Goal: Task Accomplishment & Management: Use online tool/utility

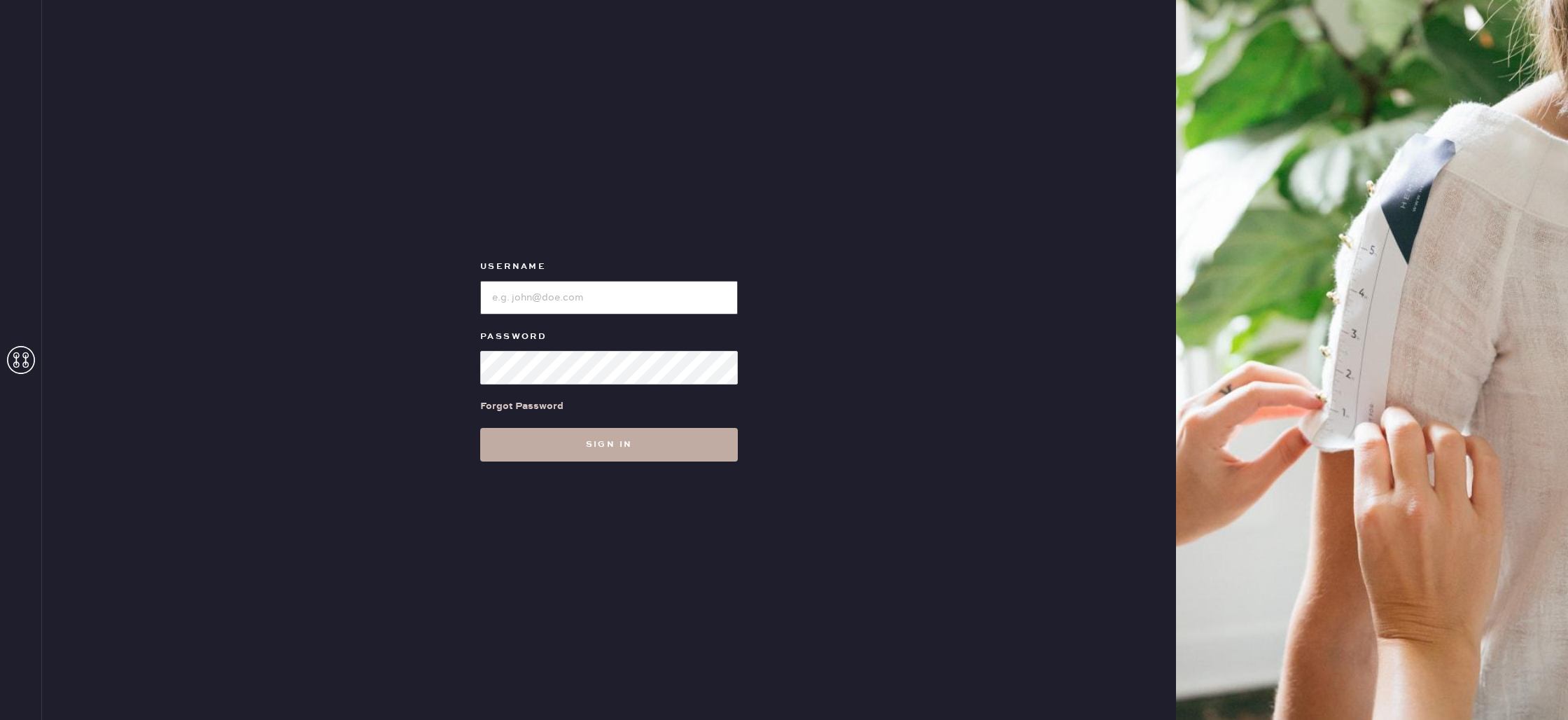
type input "reformationbond"
click at [570, 437] on button "Sign in" at bounding box center [609, 444] width 258 height 34
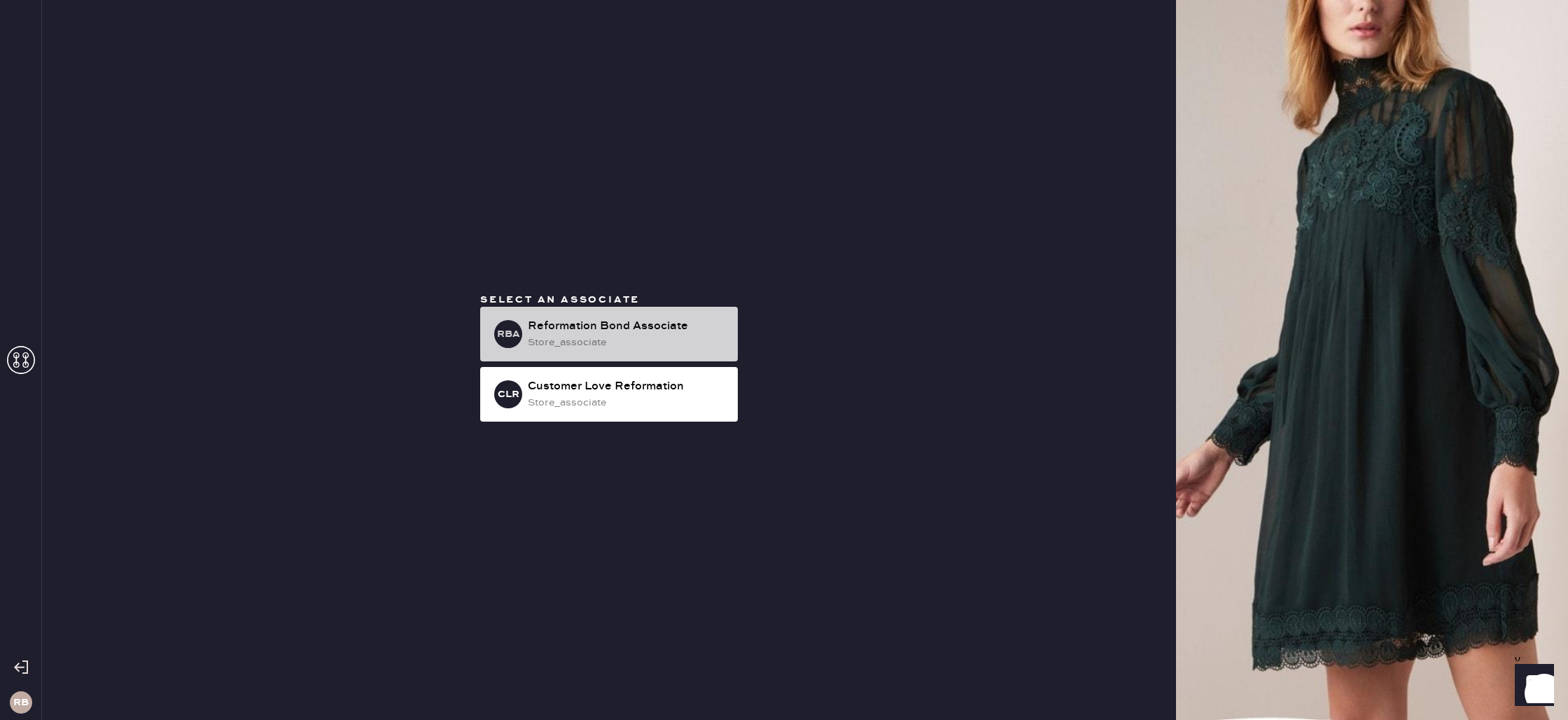
click at [624, 324] on div "Reformation Bond Associate" at bounding box center [628, 326] width 198 height 17
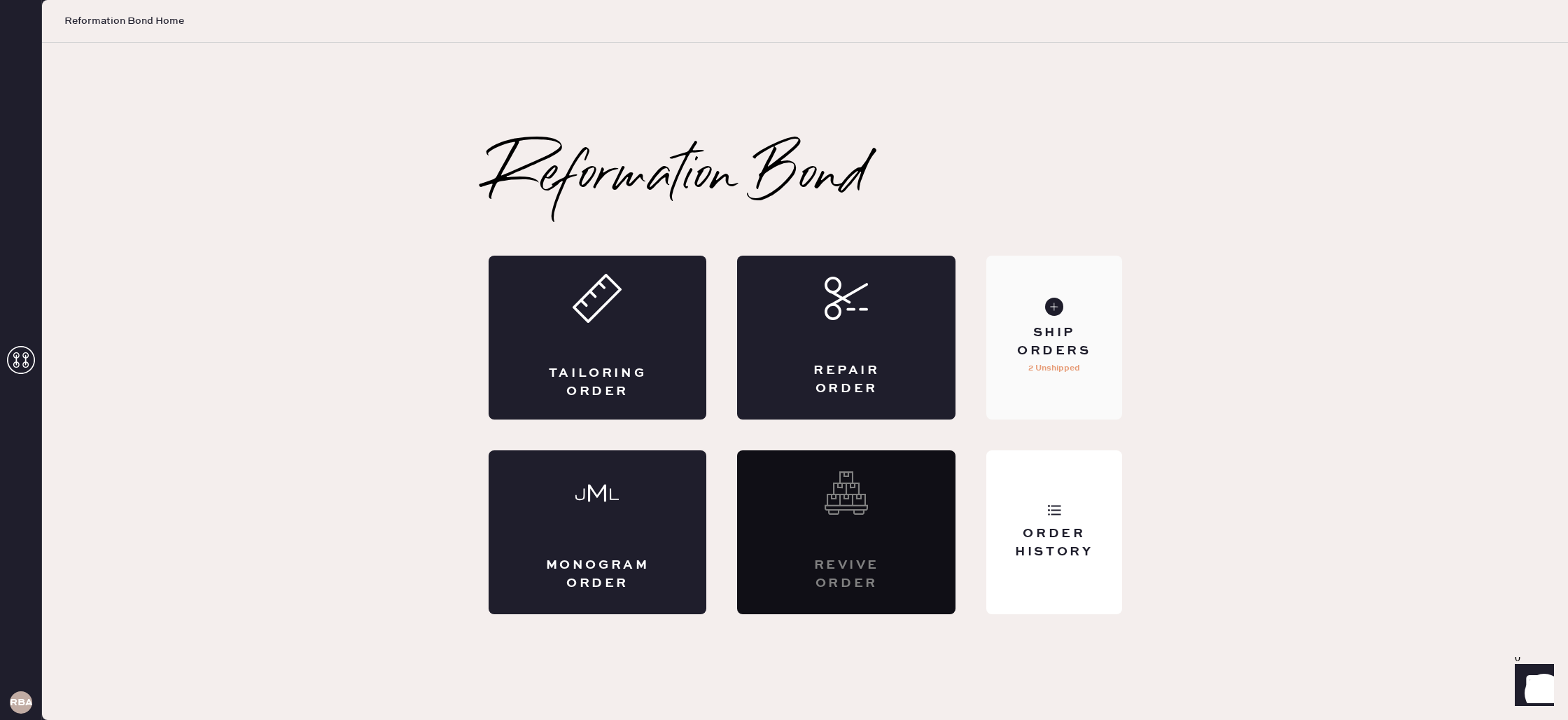
click at [1079, 327] on div "Ship Orders" at bounding box center [1054, 342] width 113 height 35
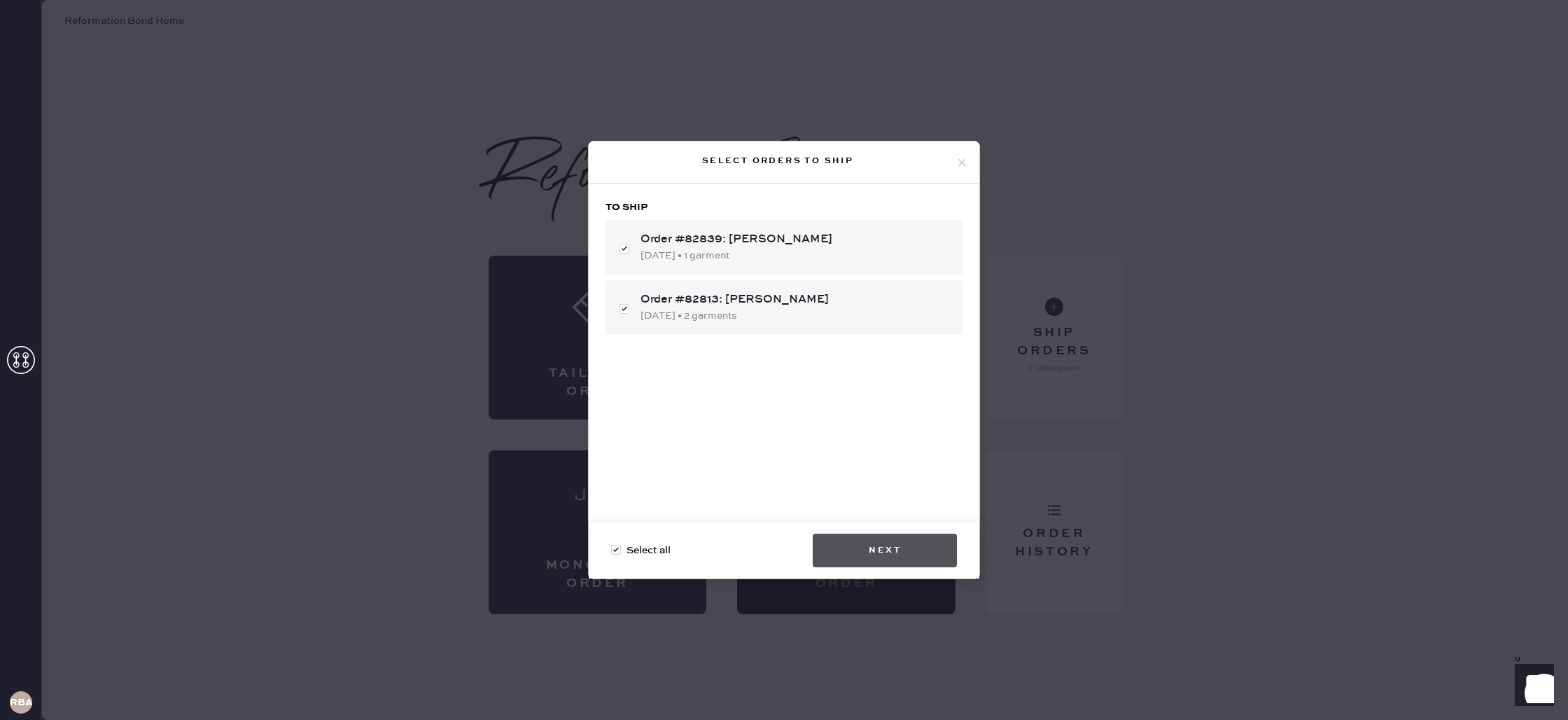
click at [883, 550] on button "Next" at bounding box center [885, 550] width 144 height 34
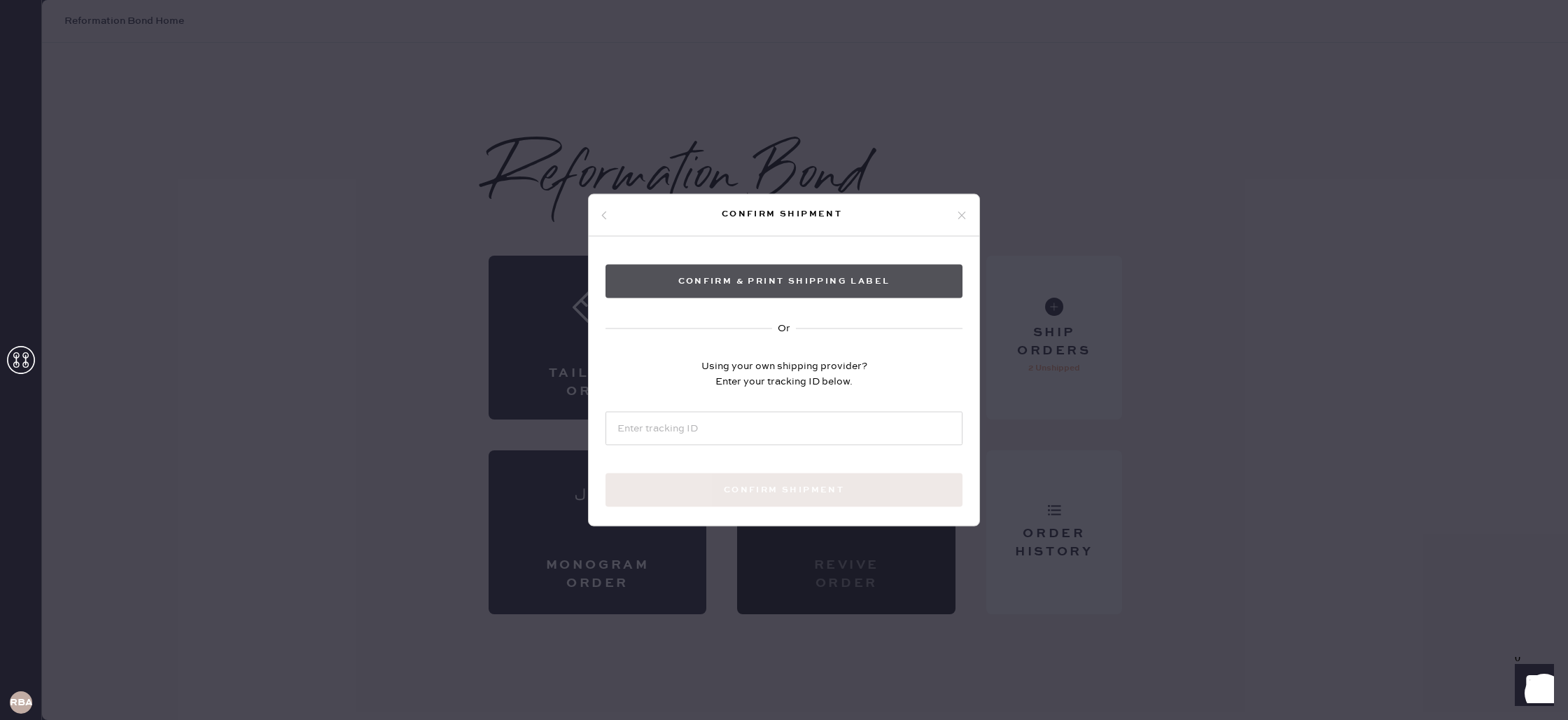
click at [821, 273] on button "Confirm & Print shipping label" at bounding box center [784, 282] width 357 height 34
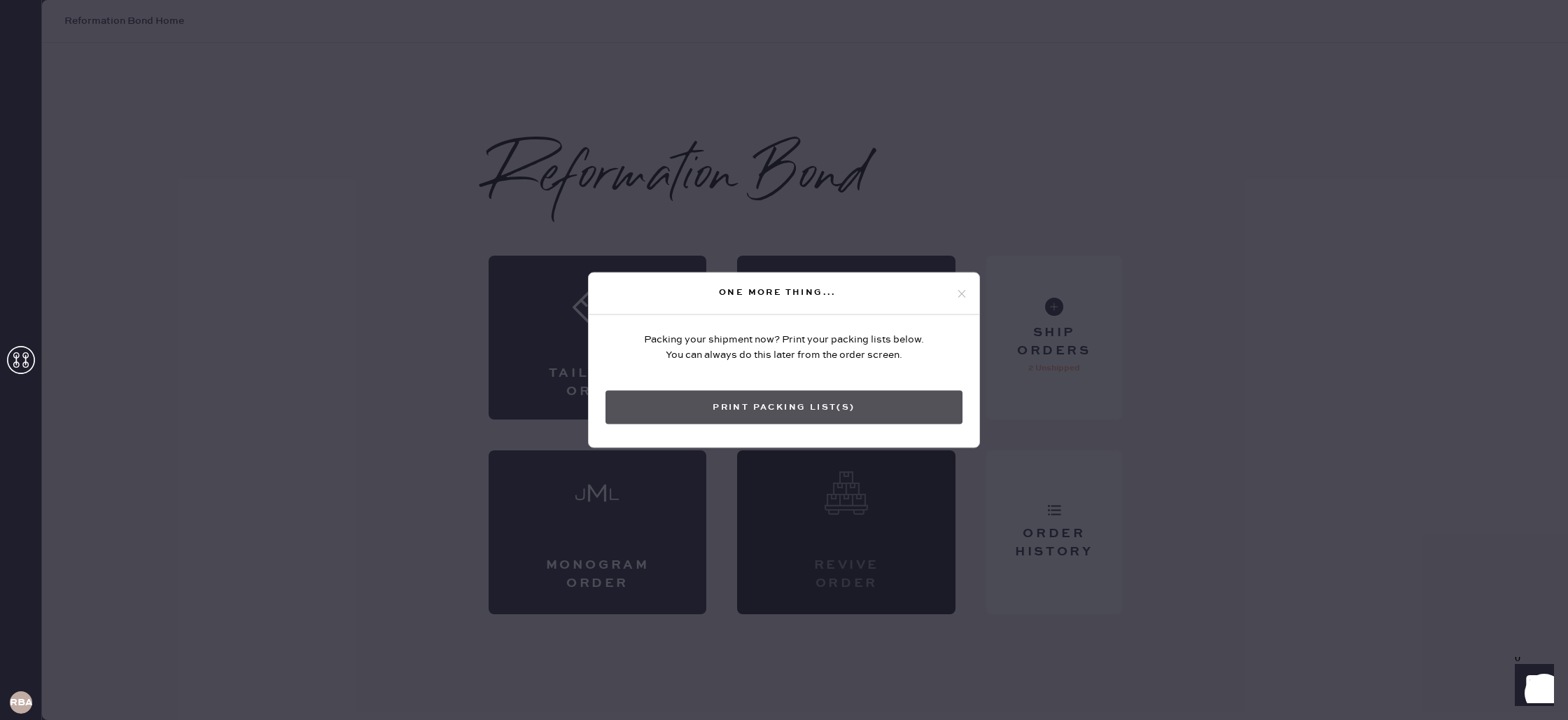
click at [850, 402] on button "Print Packing List(s)" at bounding box center [784, 408] width 357 height 34
